Goal: Download file/media

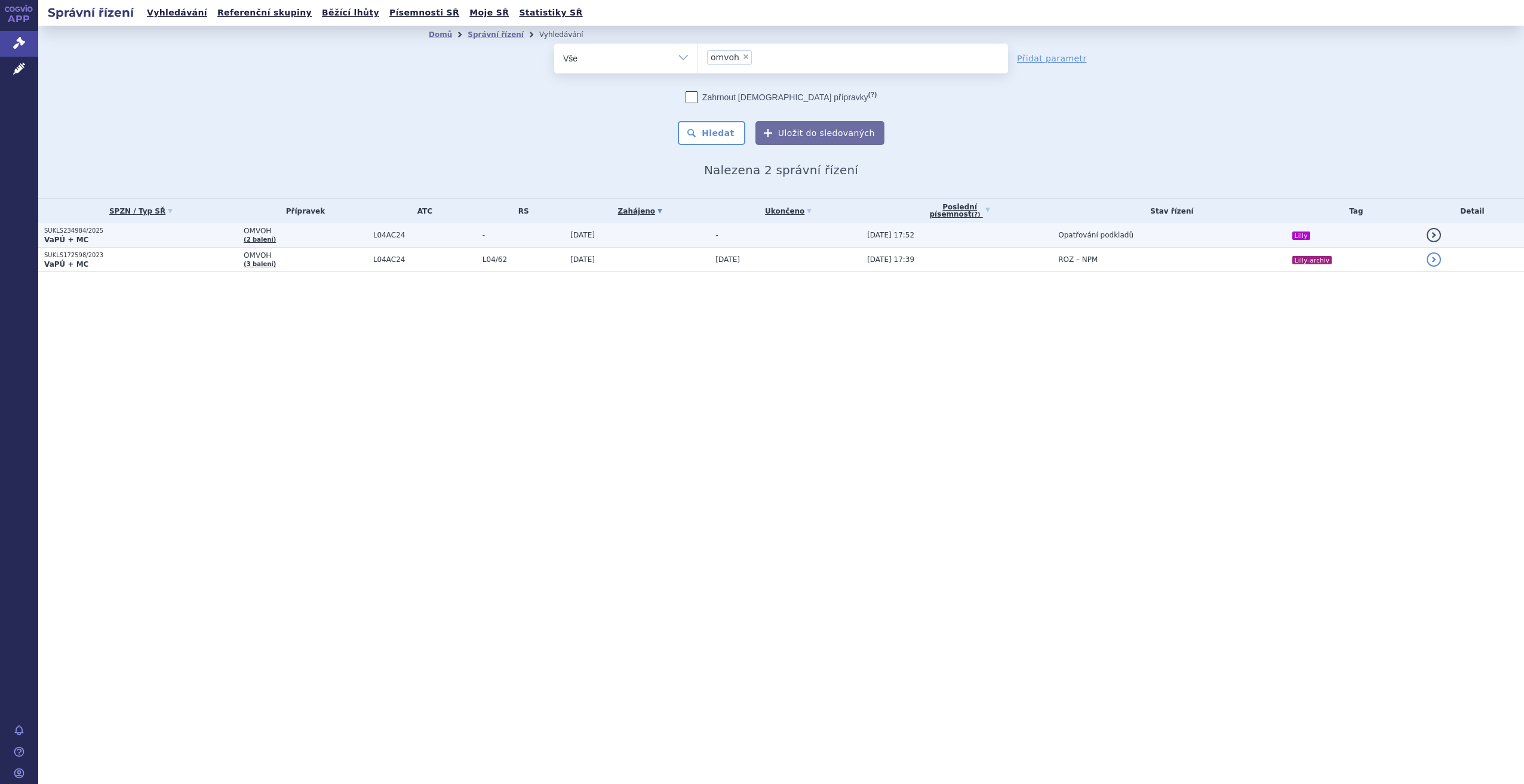
click at [176, 245] on td "SUKLS234984/2025 VaPÚ + MC" at bounding box center [138, 235] width 199 height 25
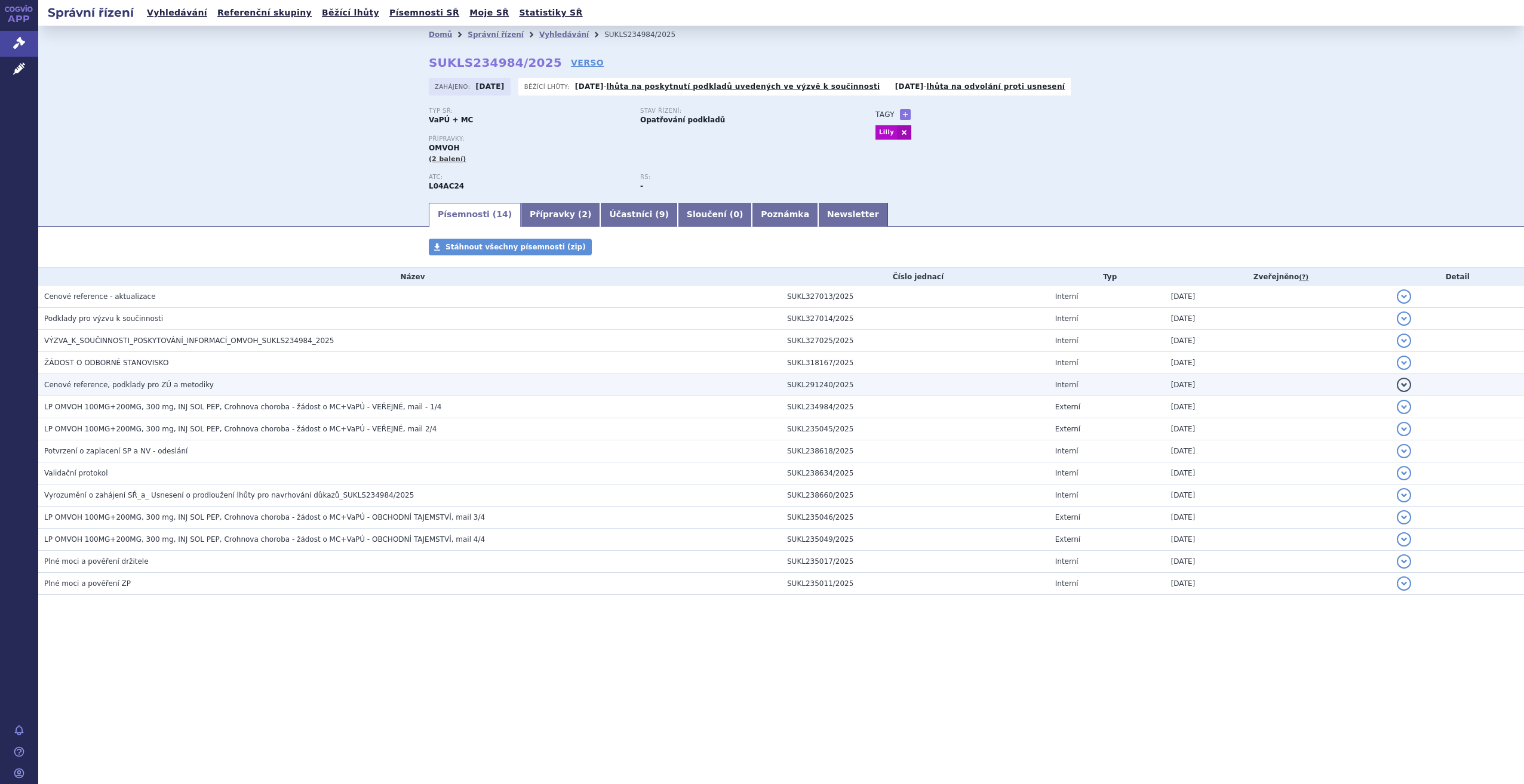
click at [128, 385] on span "Cenové reference, podklady pro ZÚ a metodiky" at bounding box center [129, 385] width 170 height 9
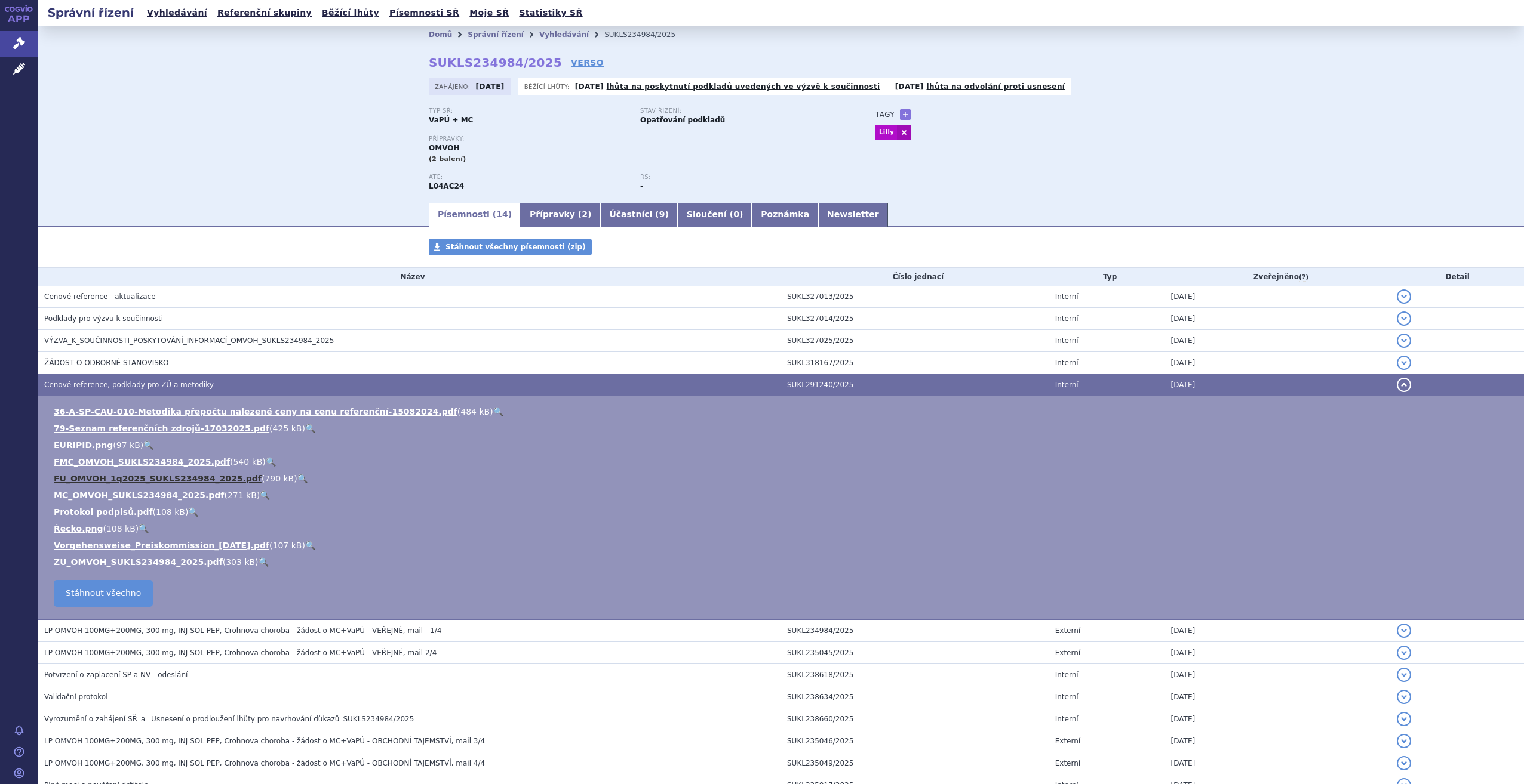
click at [128, 477] on link "FU_OMVOH_1q2025_SUKLS234984_2025.pdf" at bounding box center [157, 479] width 208 height 9
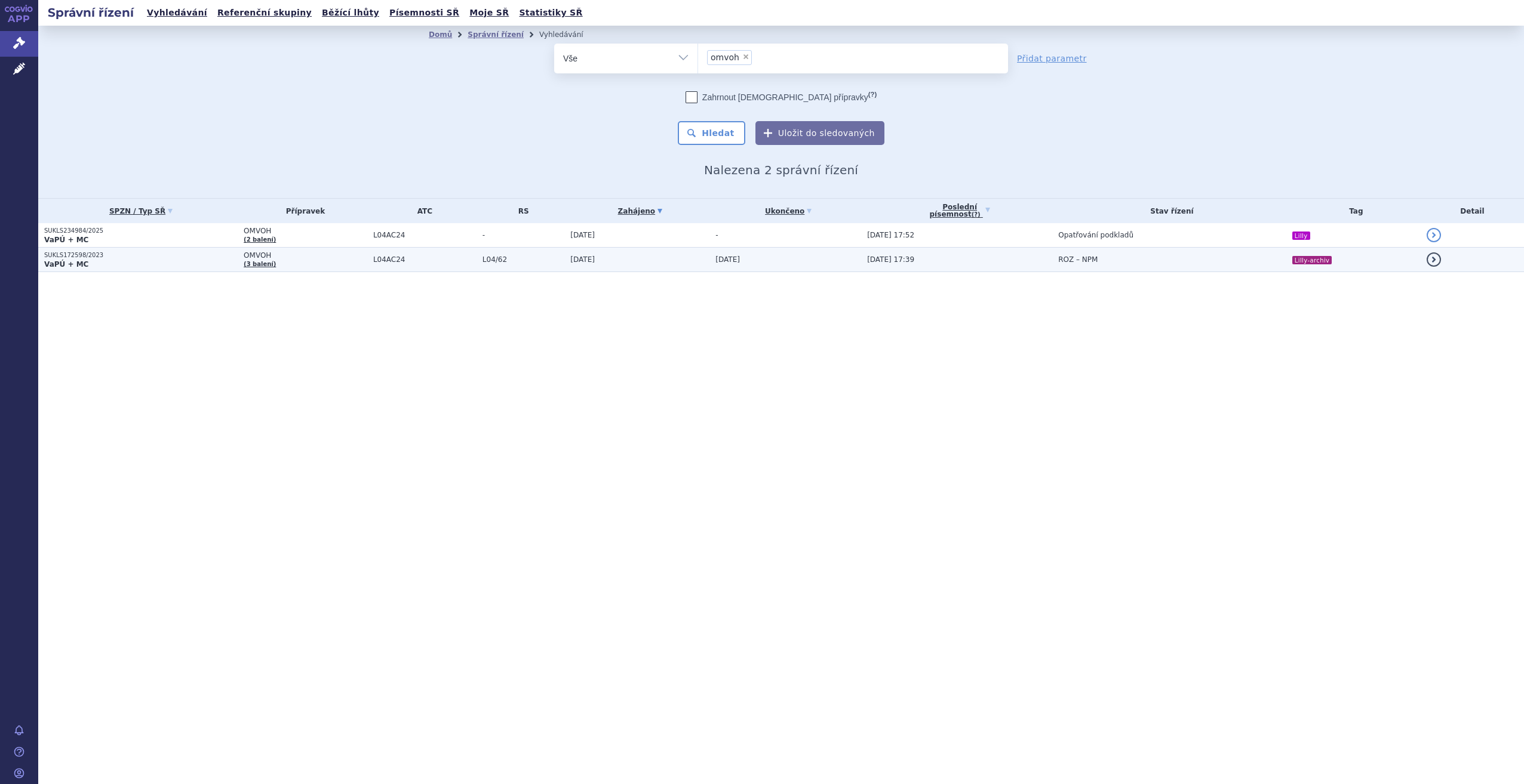
click at [191, 261] on p "VaPÚ + MC" at bounding box center [141, 264] width 194 height 9
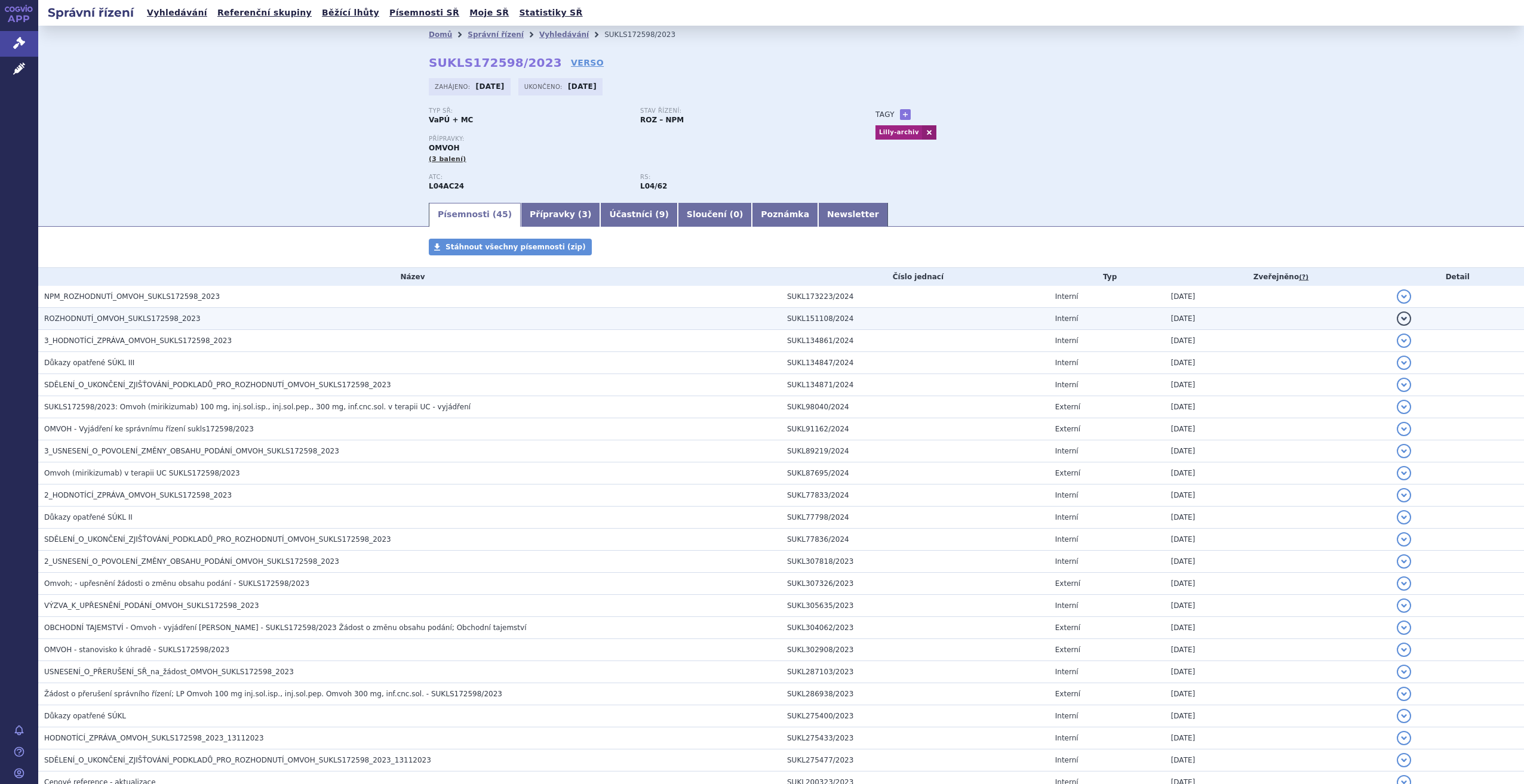
click at [148, 325] on h3 "ROZHODNUTÍ_OMVOH_SUKLS172598_2023" at bounding box center [412, 319] width 737 height 12
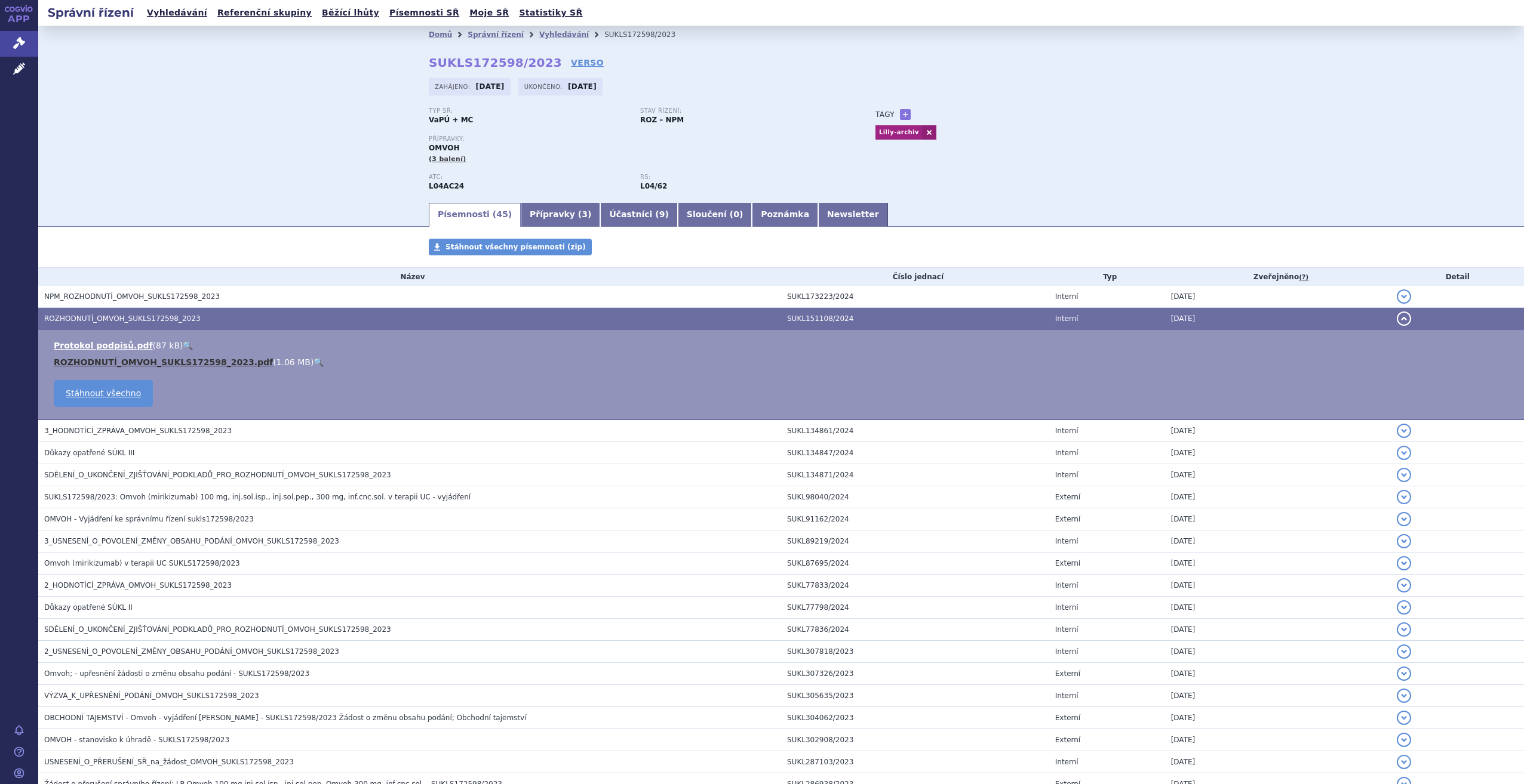
click at [148, 366] on link "ROZHODNUTÍ_OMVOH_SUKLS172598_2023.pdf" at bounding box center [163, 362] width 219 height 9
